Goal: Navigation & Orientation: Find specific page/section

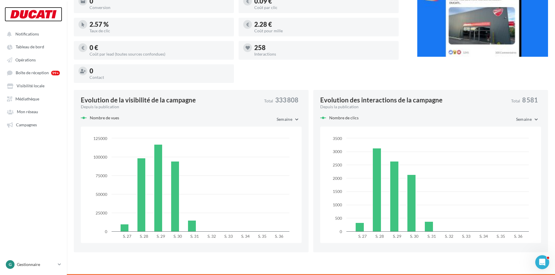
click at [44, 21] on div at bounding box center [33, 14] width 46 height 15
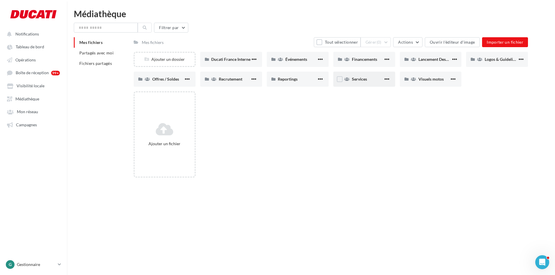
click at [364, 75] on div "Services" at bounding box center [364, 78] width 62 height 15
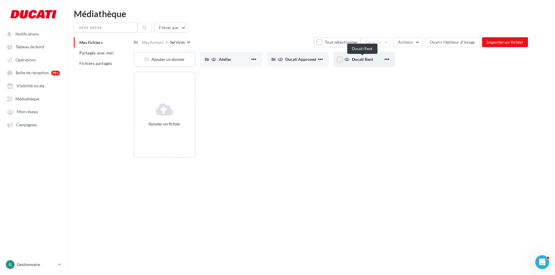
click at [360, 60] on span "Ducati Rent" at bounding box center [362, 59] width 21 height 5
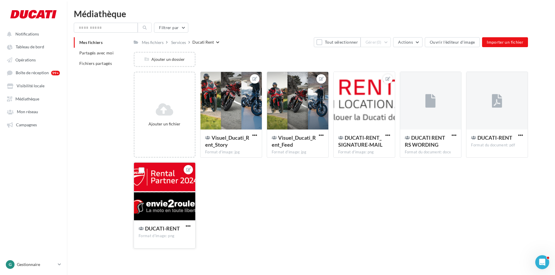
click at [167, 196] on div at bounding box center [164, 191] width 61 height 58
click at [371, 113] on div at bounding box center [363, 101] width 61 height 58
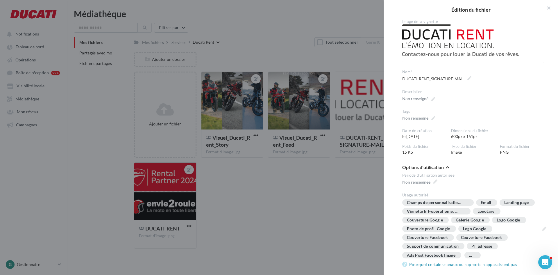
click at [334, 198] on div at bounding box center [279, 137] width 558 height 275
